Goal: Information Seeking & Learning: Learn about a topic

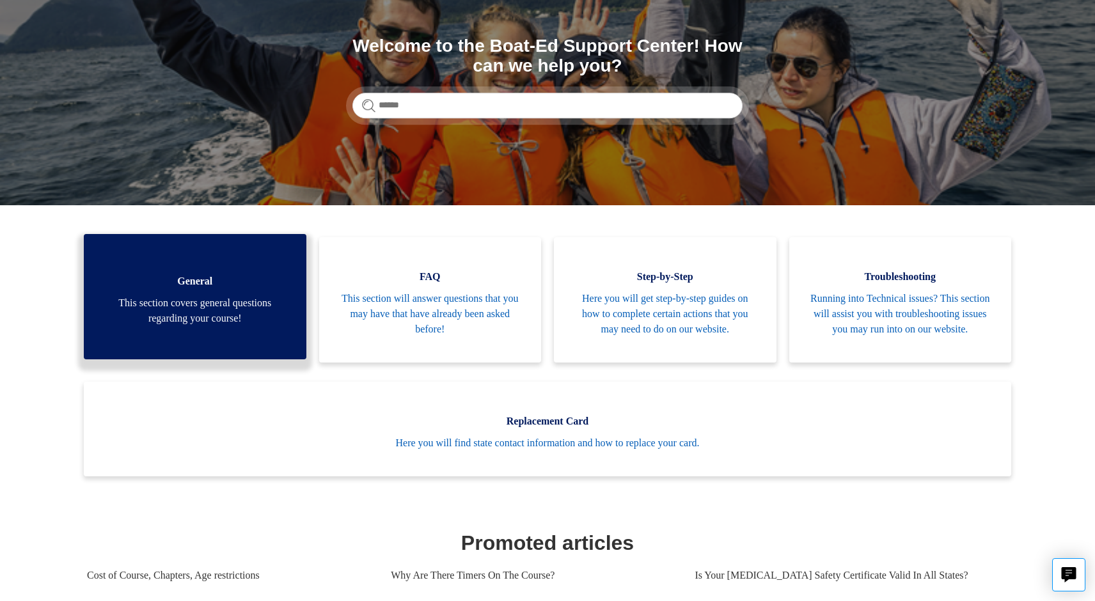
scroll to position [146, 0]
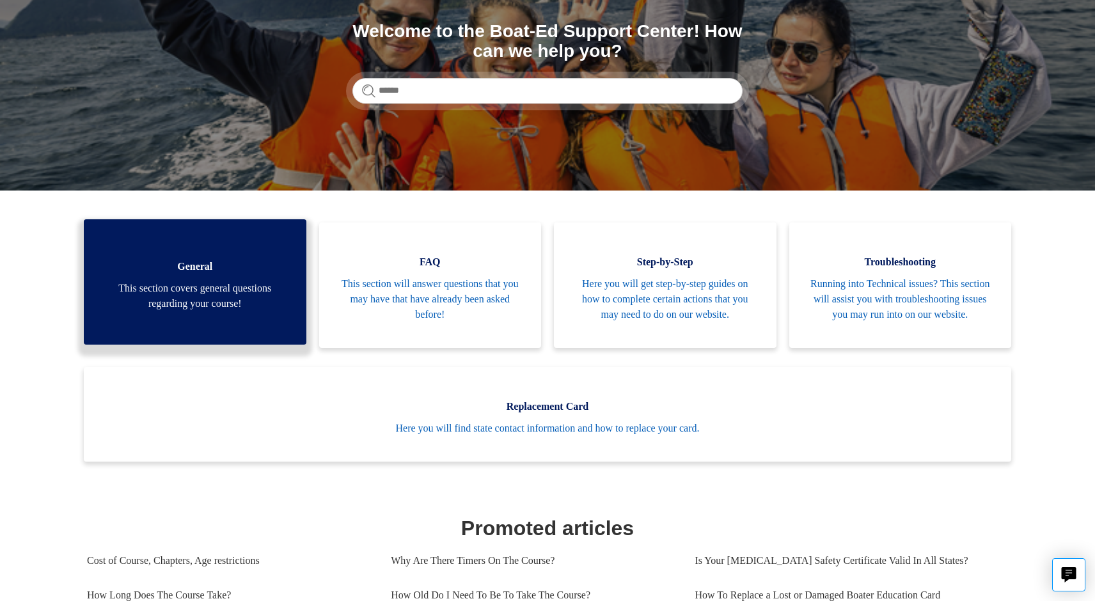
click at [260, 274] on span "General" at bounding box center [195, 266] width 184 height 15
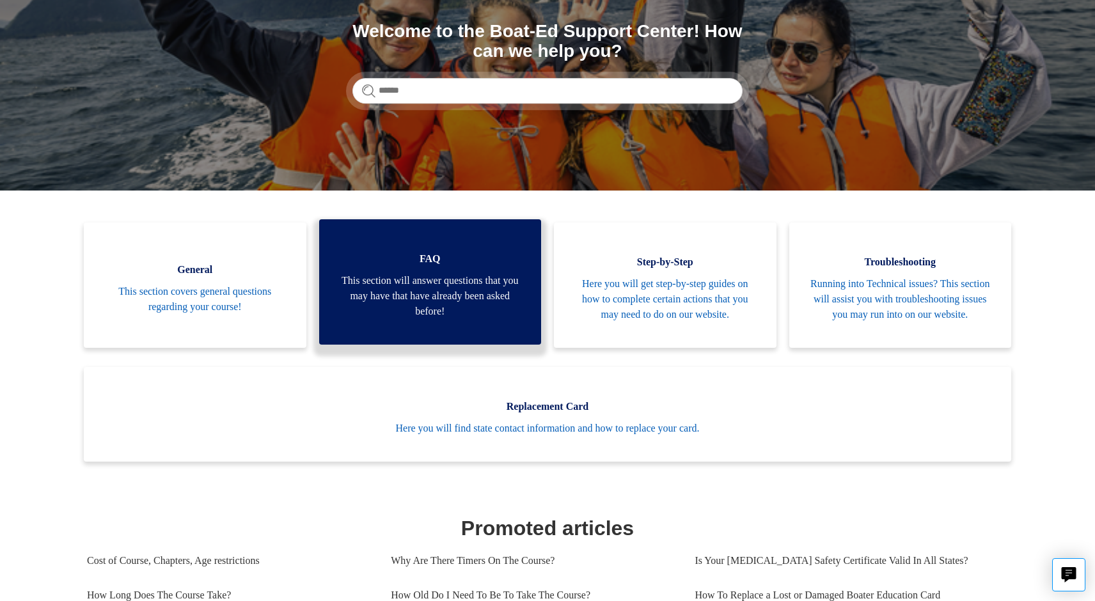
click at [414, 289] on span "This section will answer questions that you may have that have already been ask…" at bounding box center [430, 296] width 184 height 46
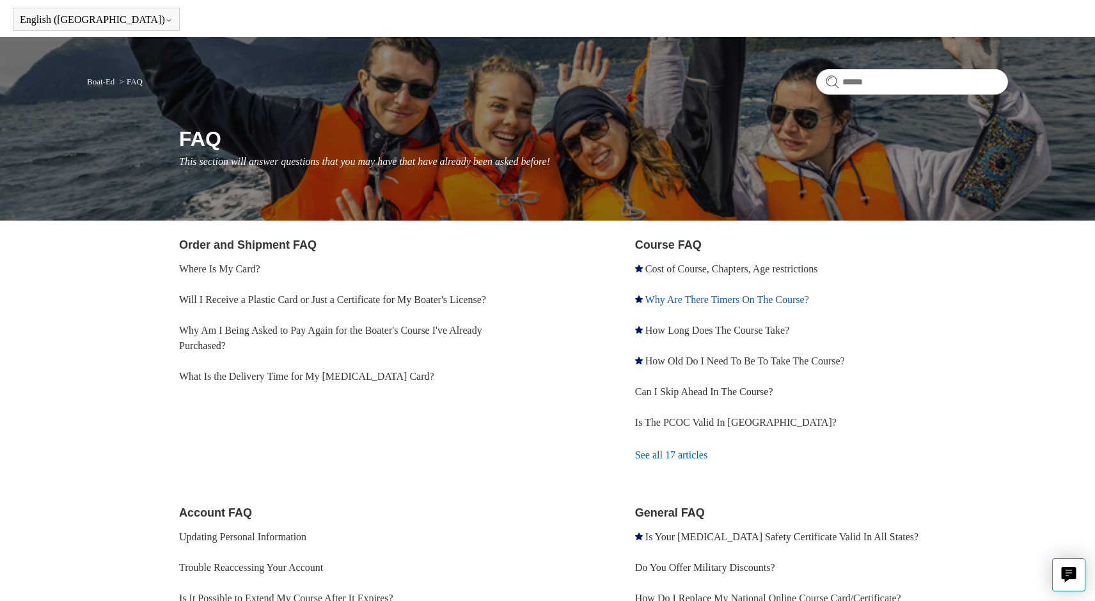
scroll to position [44, 0]
click at [733, 327] on link "How Long Does The Course Take?" at bounding box center [717, 330] width 144 height 11
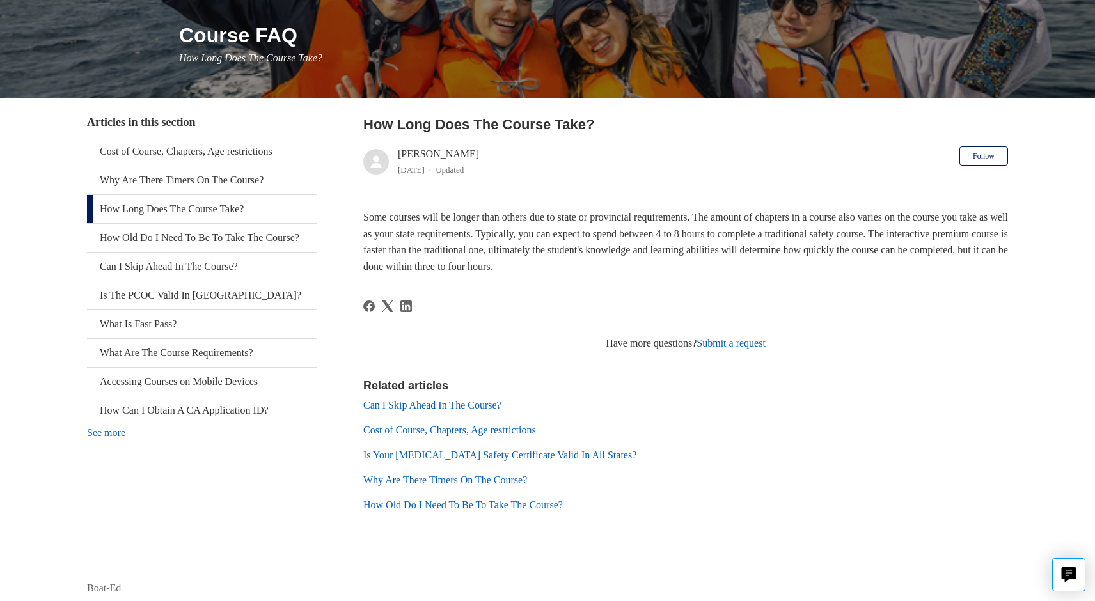
scroll to position [147, 0]
click at [200, 152] on link "Cost of Course, Chapters, Age restrictions" at bounding box center [202, 152] width 230 height 28
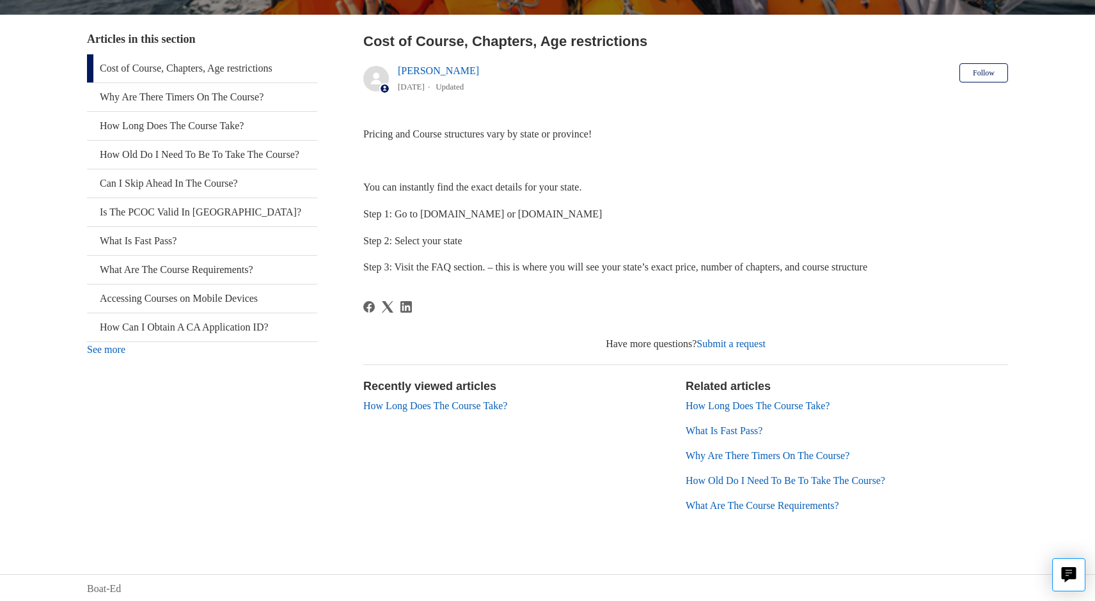
scroll to position [230, 0]
click at [736, 406] on link "How Long Does The Course Take?" at bounding box center [757, 406] width 144 height 11
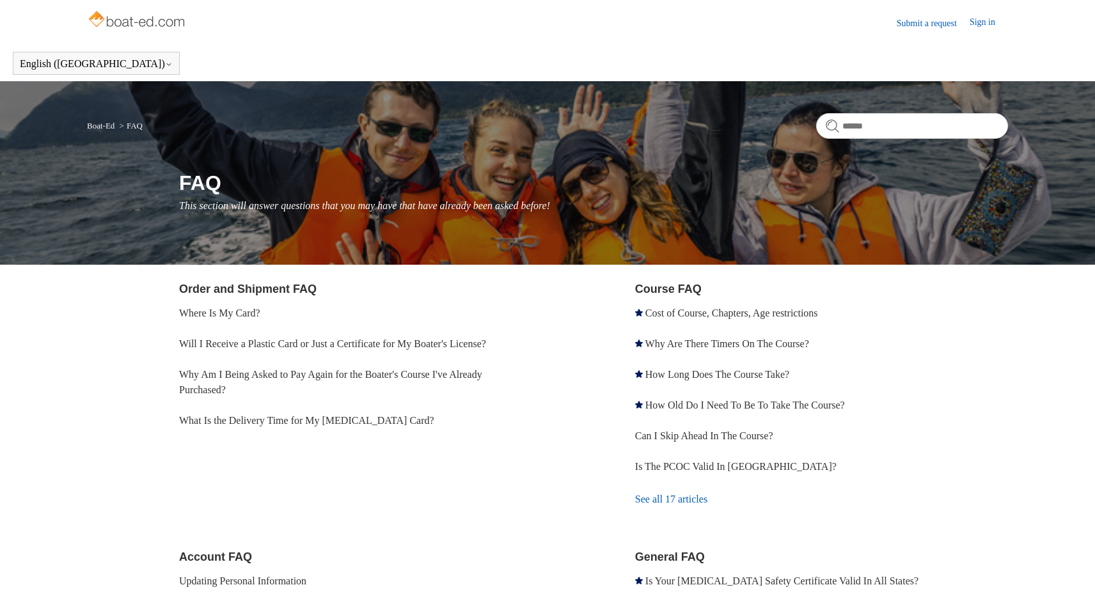
scroll to position [44, 0]
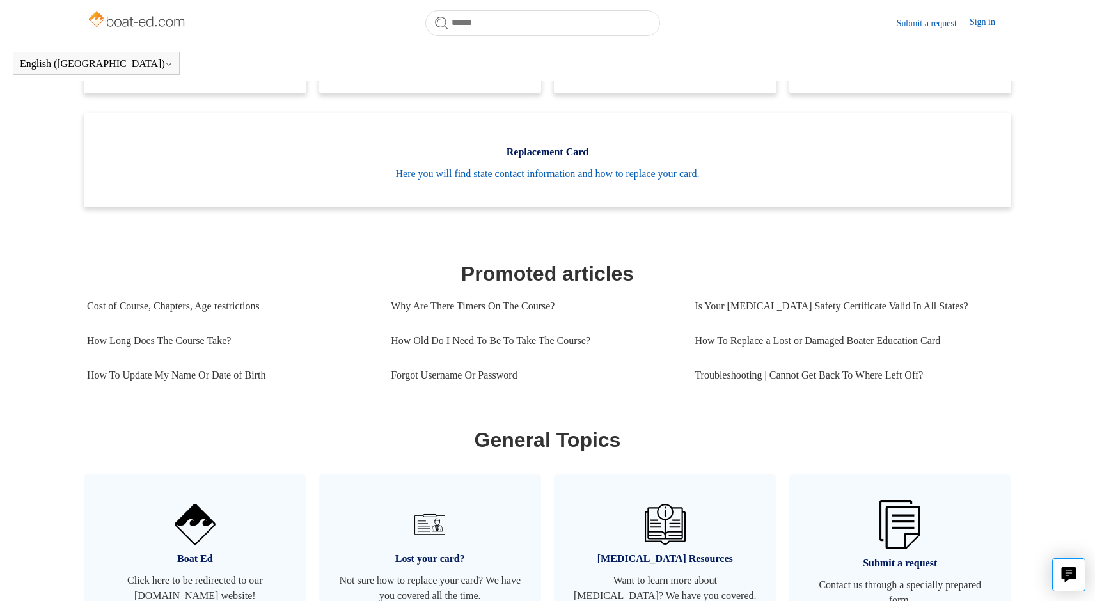
scroll to position [366, 0]
click at [540, 317] on link "Why Are There Timers On The Course?" at bounding box center [533, 305] width 285 height 35
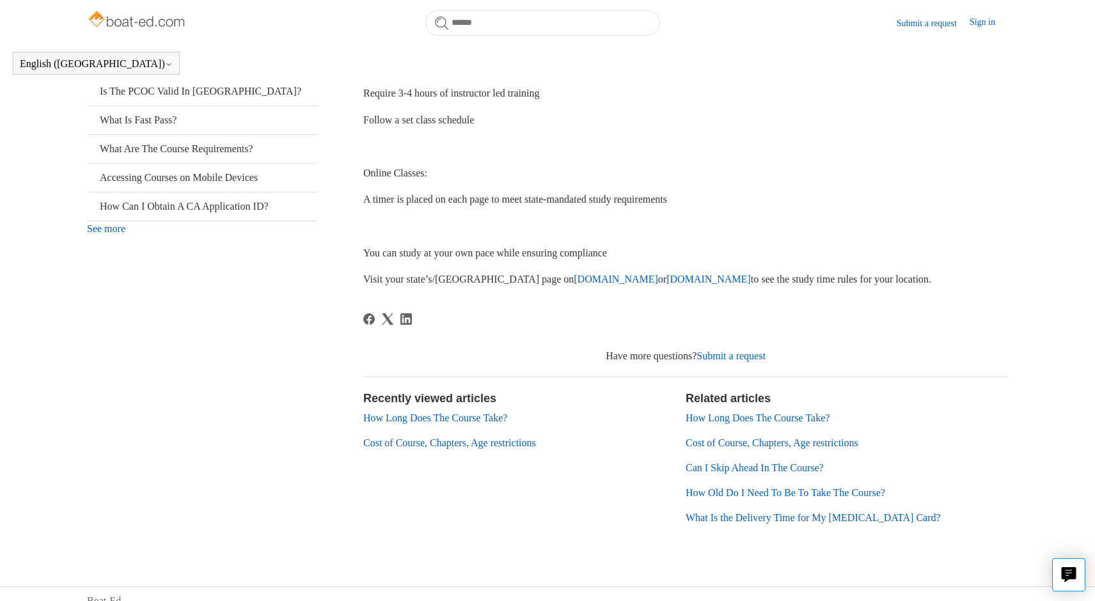
scroll to position [320, 0]
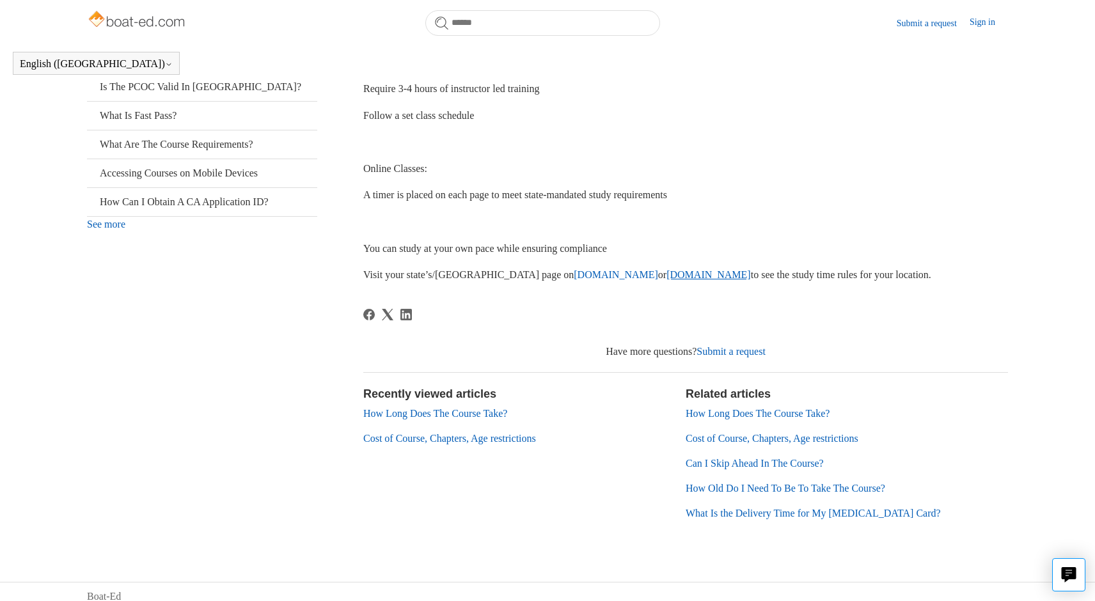
click at [666, 273] on link "iLearnToBoat.com" at bounding box center [708, 274] width 84 height 11
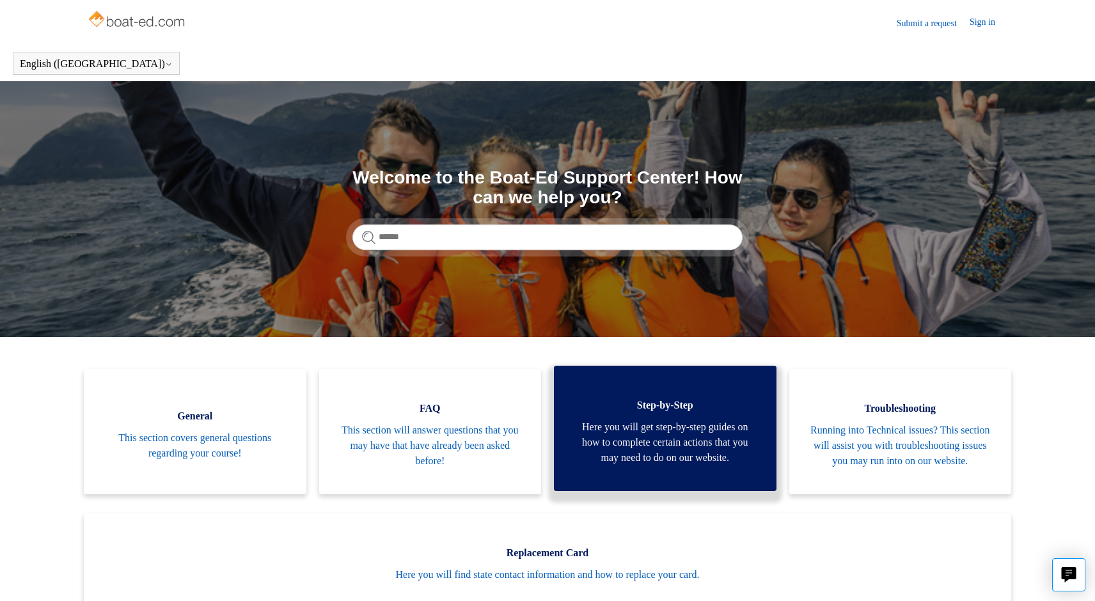
click at [680, 442] on span "Here you will get step-by-step guides on how to complete certain actions that y…" at bounding box center [665, 442] width 184 height 46
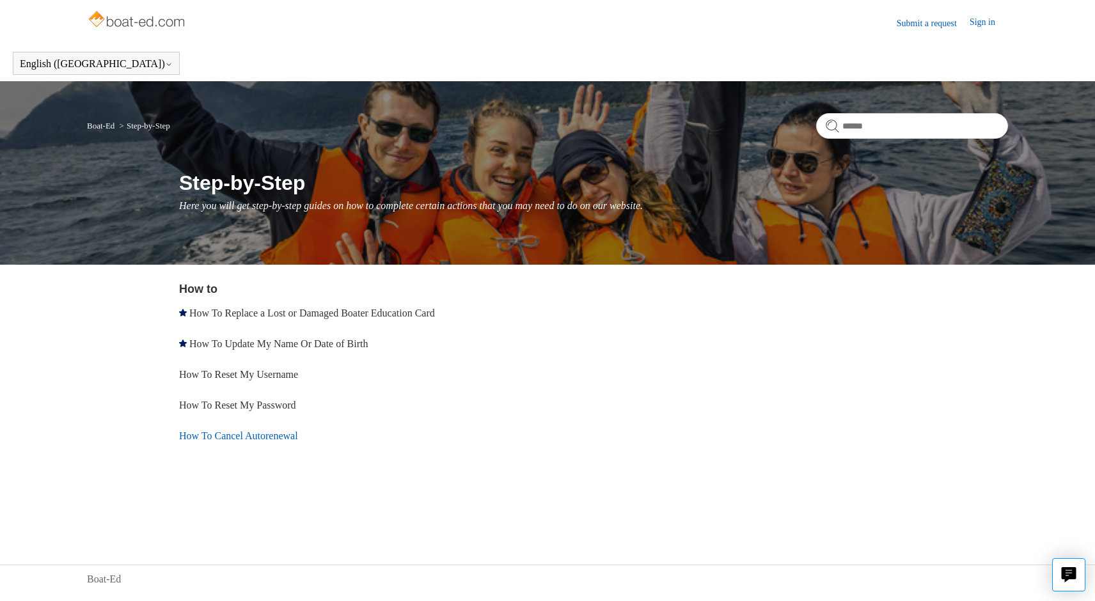
click at [298, 432] on link "How To Cancel Autorenewal" at bounding box center [238, 435] width 119 height 11
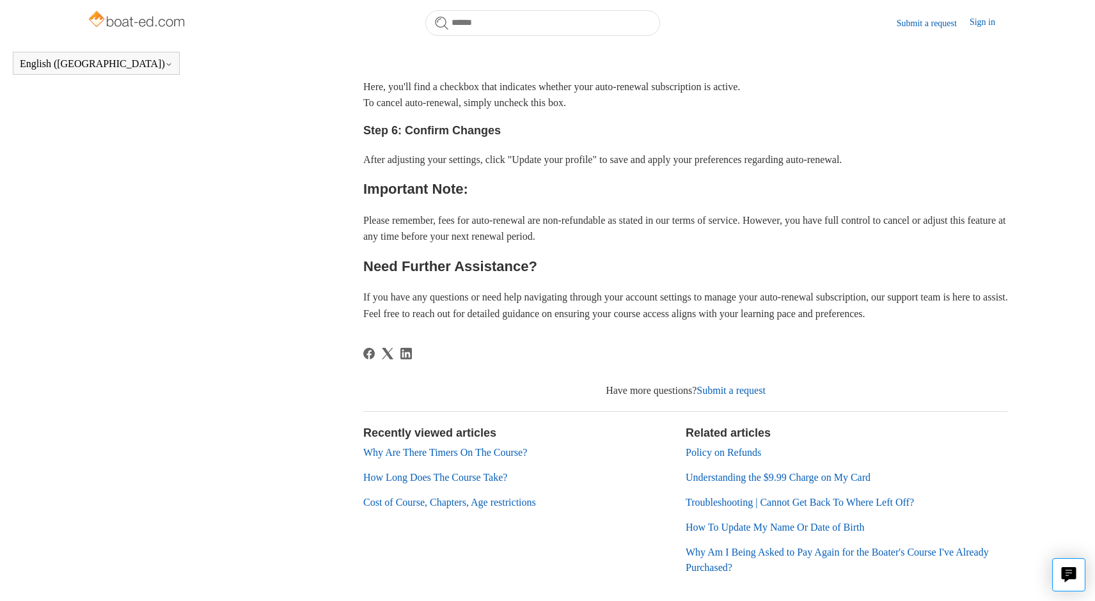
scroll to position [593, 0]
click at [781, 471] on link "Understanding the $9.99 Charge on My Card" at bounding box center [777, 476] width 185 height 11
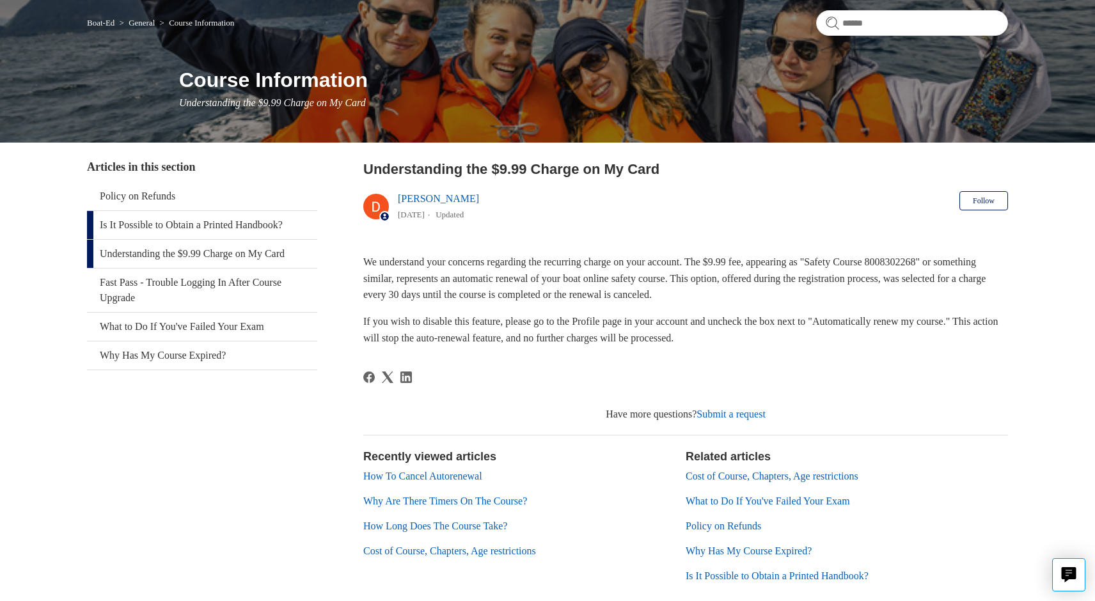
scroll to position [103, 0]
click at [159, 223] on link "Is It Possible to Obtain a Printed Handbook?" at bounding box center [202, 225] width 230 height 28
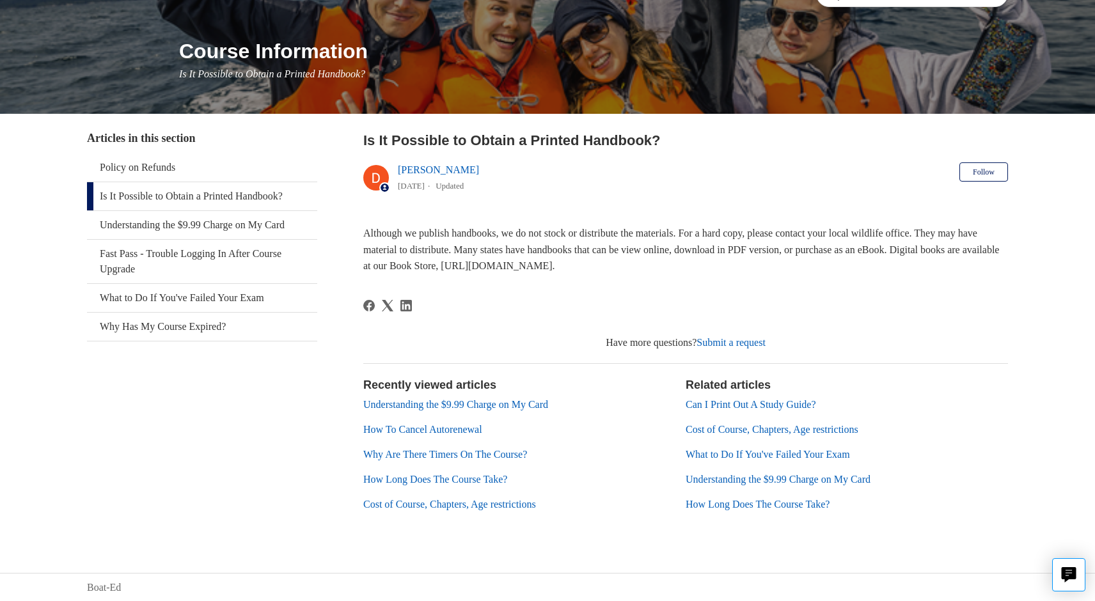
scroll to position [131, 0]
click at [173, 323] on link "Why Has My Course Expired?" at bounding box center [202, 327] width 230 height 28
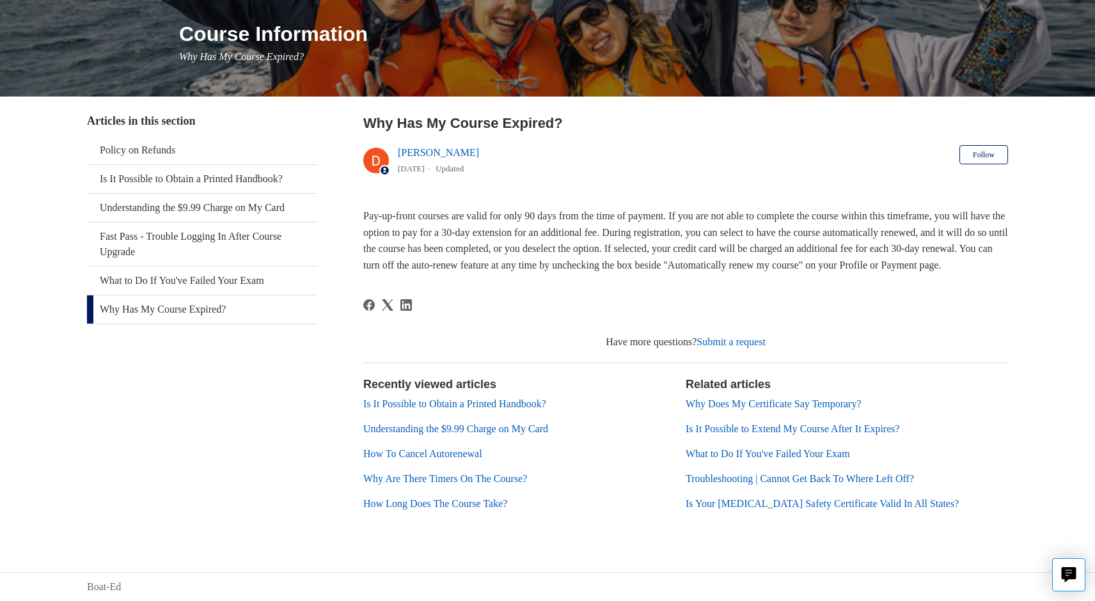
scroll to position [163, 0]
click at [518, 477] on link "Why Are There Timers On The Course?" at bounding box center [445, 478] width 164 height 11
